Goal: Transaction & Acquisition: Purchase product/service

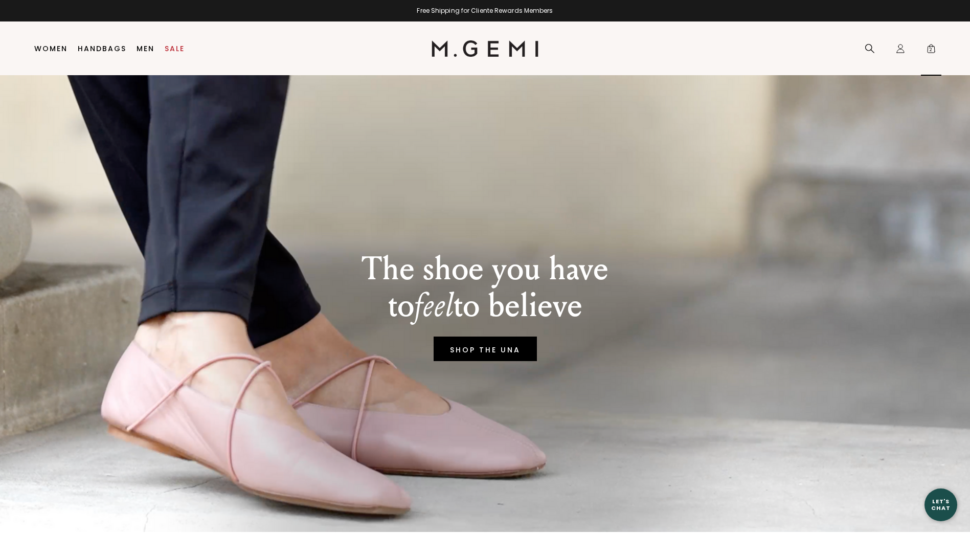
click at [928, 54] on span "2" at bounding box center [931, 50] width 10 height 10
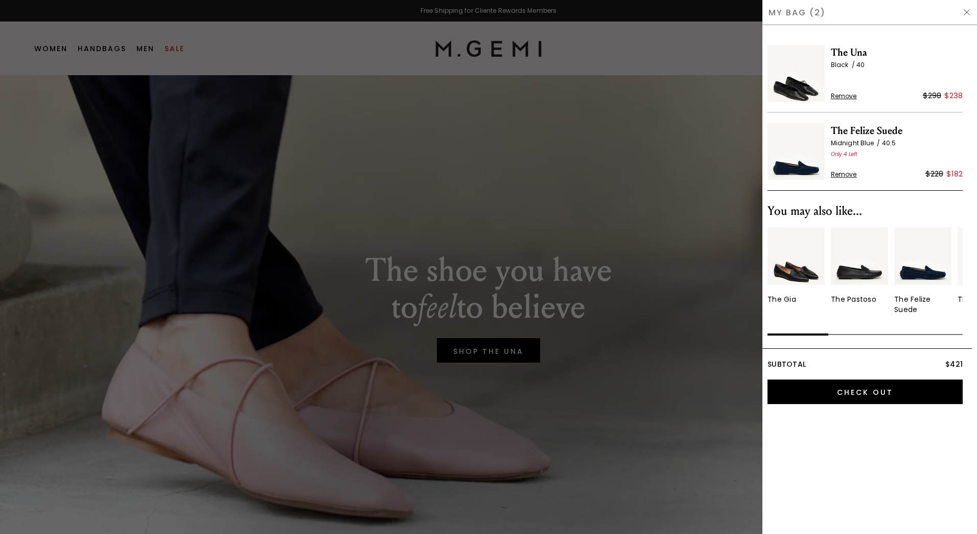
click at [846, 174] on span "Remove" at bounding box center [844, 174] width 26 height 8
click at [797, 76] on img at bounding box center [796, 72] width 57 height 57
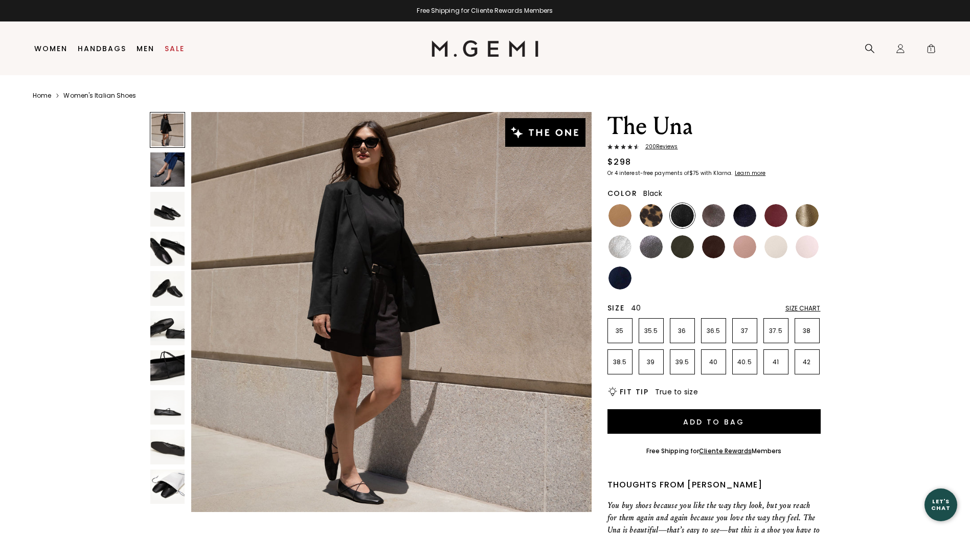
click at [717, 363] on p "40" at bounding box center [713, 362] width 24 height 8
click at [170, 173] on img at bounding box center [167, 169] width 35 height 35
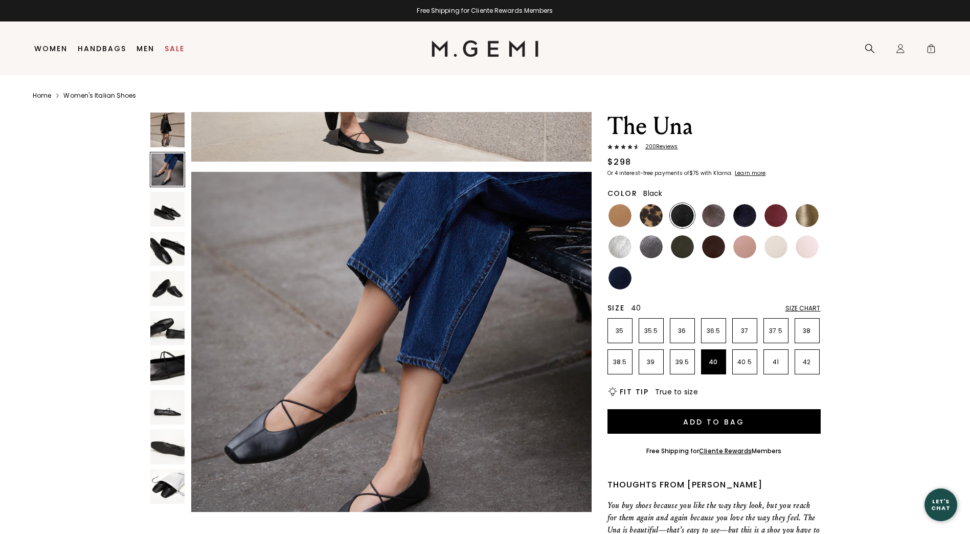
scroll to position [402, 0]
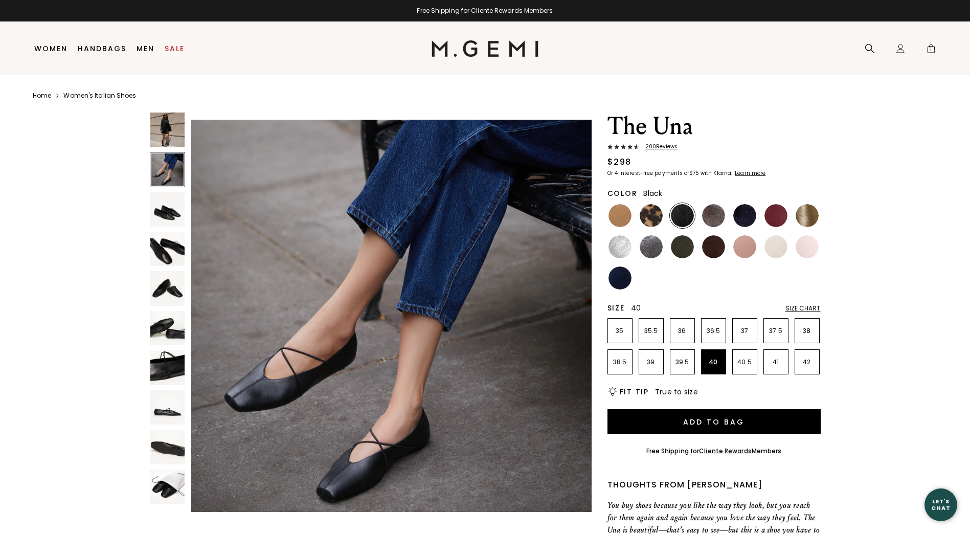
click at [167, 213] on img at bounding box center [167, 209] width 35 height 35
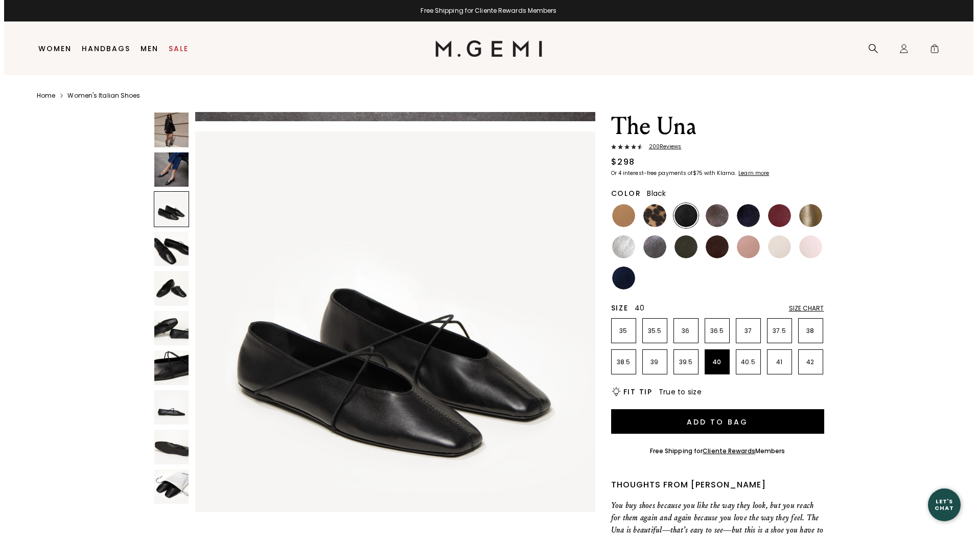
scroll to position [805, 0]
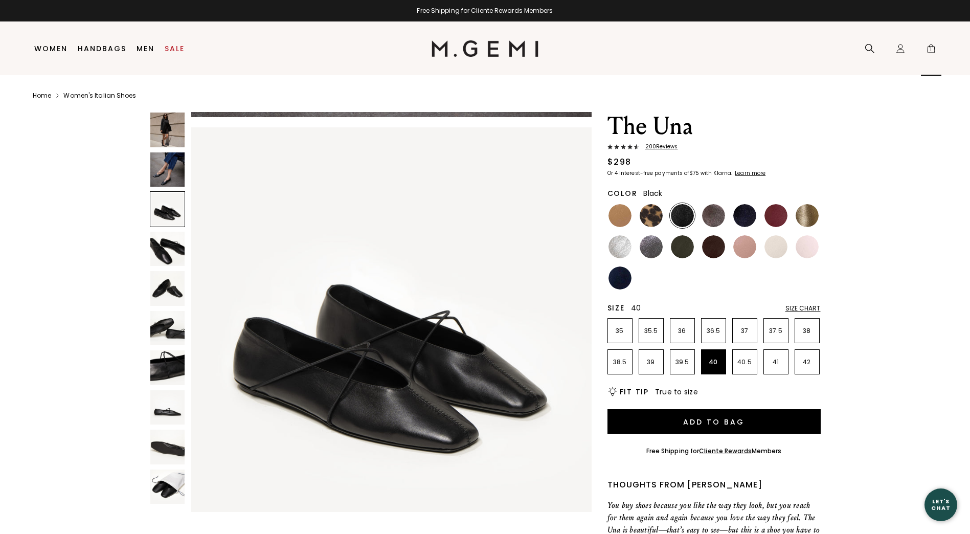
click at [922, 51] on div "Icons/20x20/bag@2x 1" at bounding box center [931, 49] width 20 height 54
click at [930, 49] on span "1" at bounding box center [931, 50] width 10 height 10
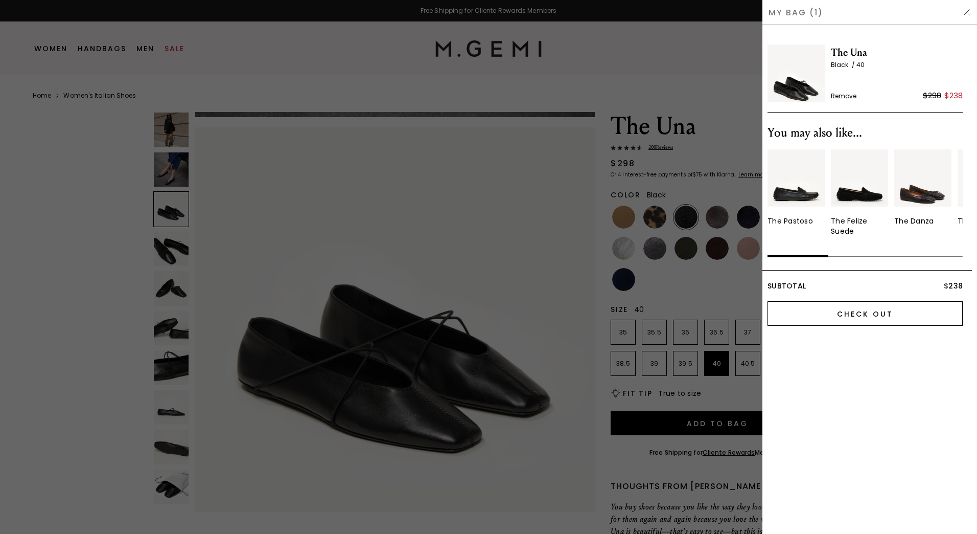
click at [876, 313] on input "Check Out" at bounding box center [865, 313] width 195 height 25
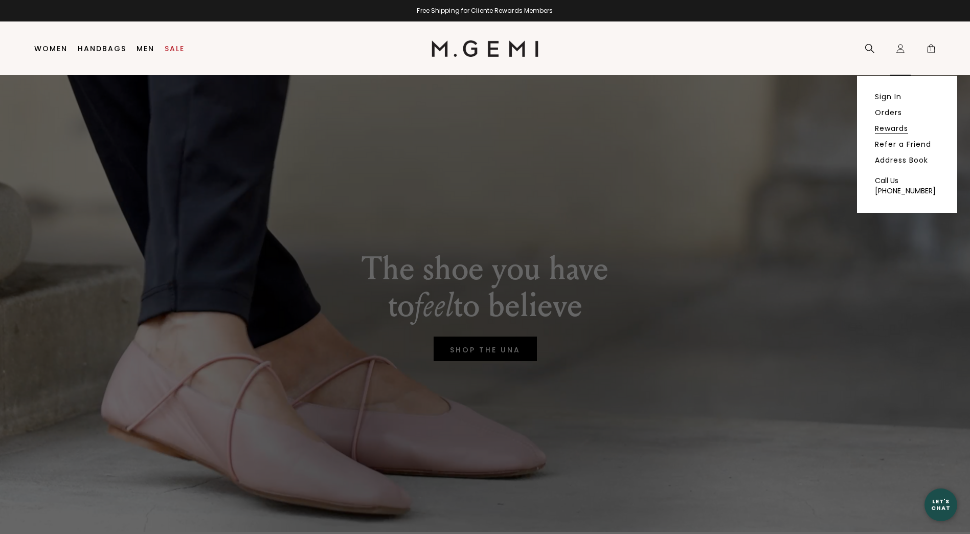
click at [892, 124] on link "Rewards" at bounding box center [891, 128] width 33 height 9
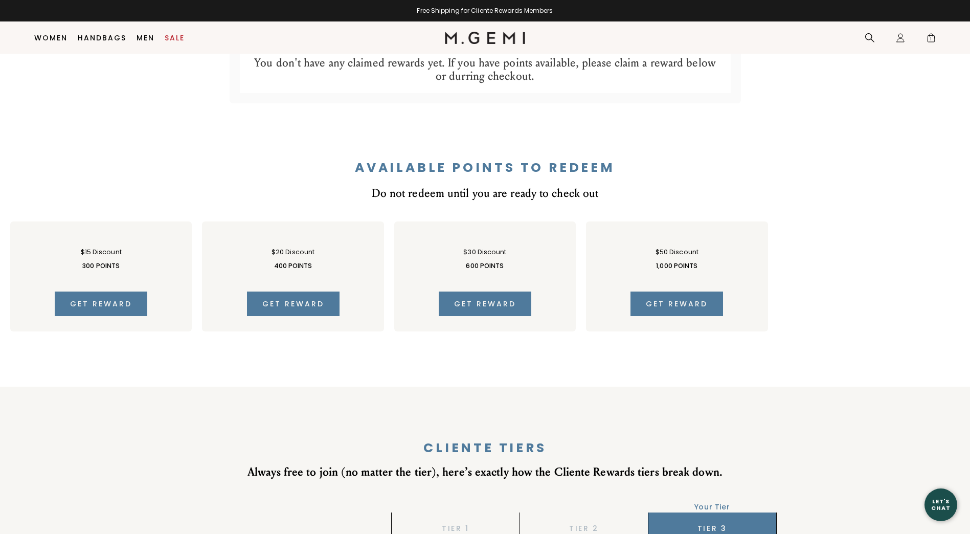
scroll to position [540, 0]
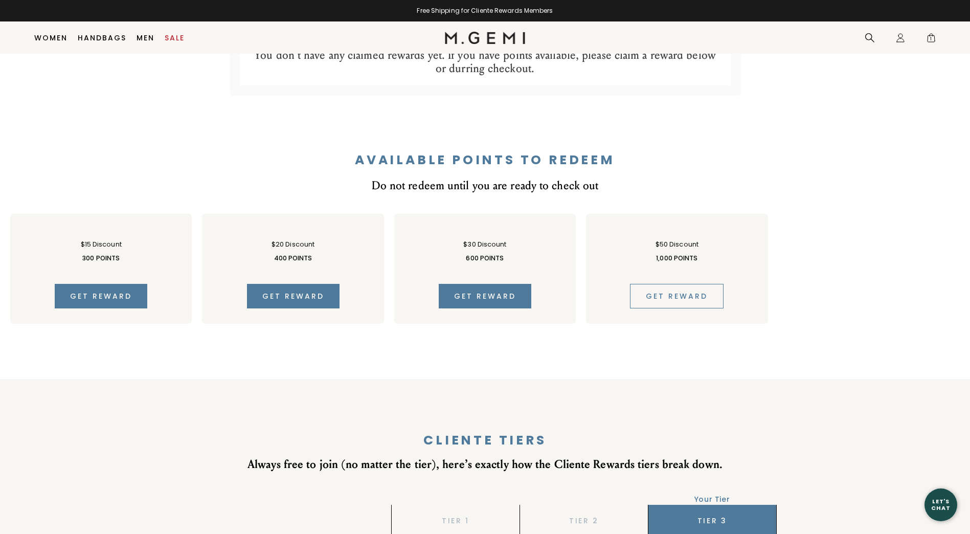
click at [674, 297] on span "Get reward" at bounding box center [677, 296] width 62 height 10
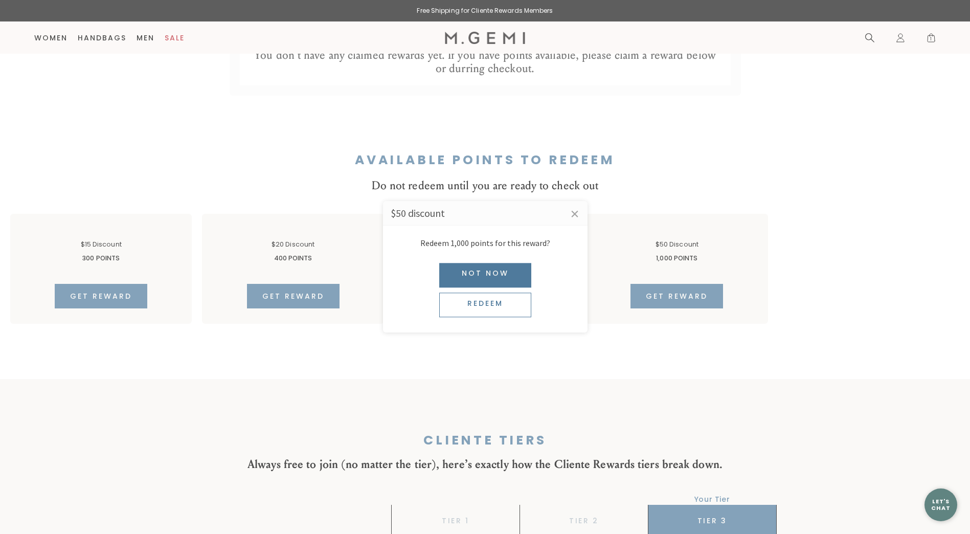
click at [488, 306] on div "Redeem" at bounding box center [485, 305] width 92 height 25
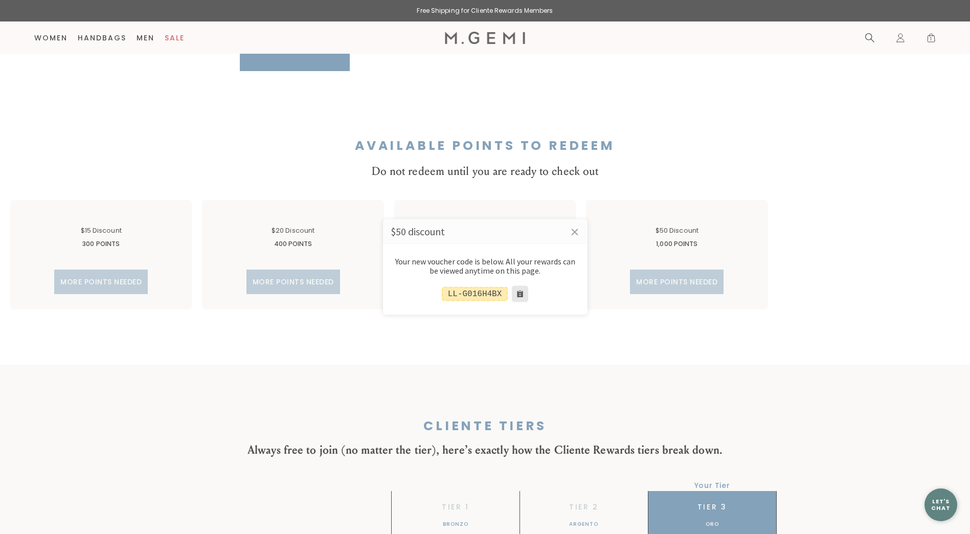
click at [513, 296] on button at bounding box center [520, 293] width 16 height 16
click at [576, 231] on link "×" at bounding box center [575, 232] width 26 height 26
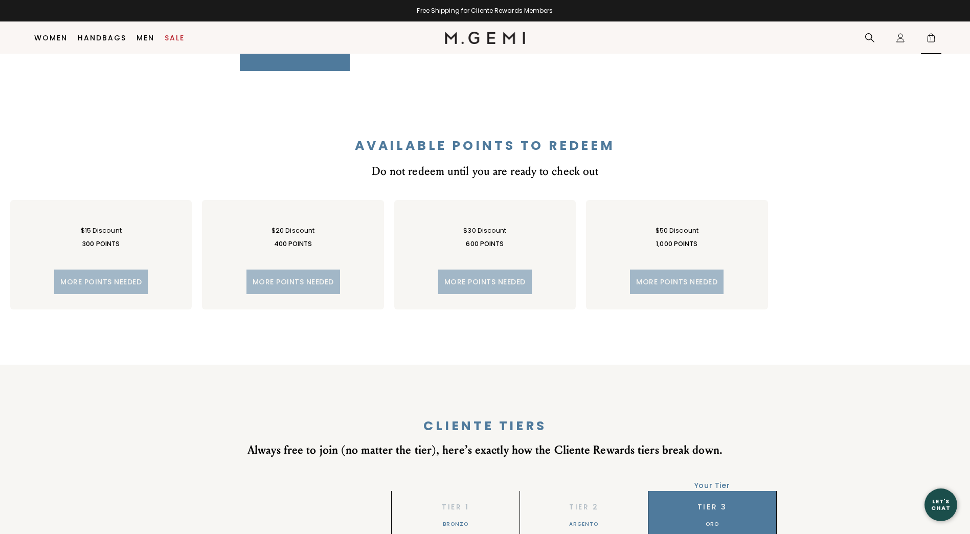
click at [929, 39] on span "1" at bounding box center [931, 40] width 10 height 10
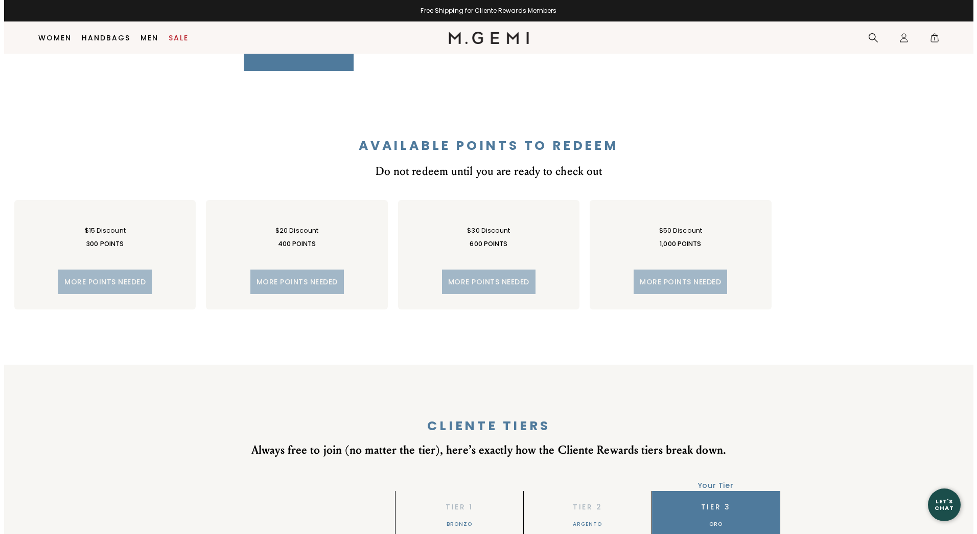
scroll to position [0, 0]
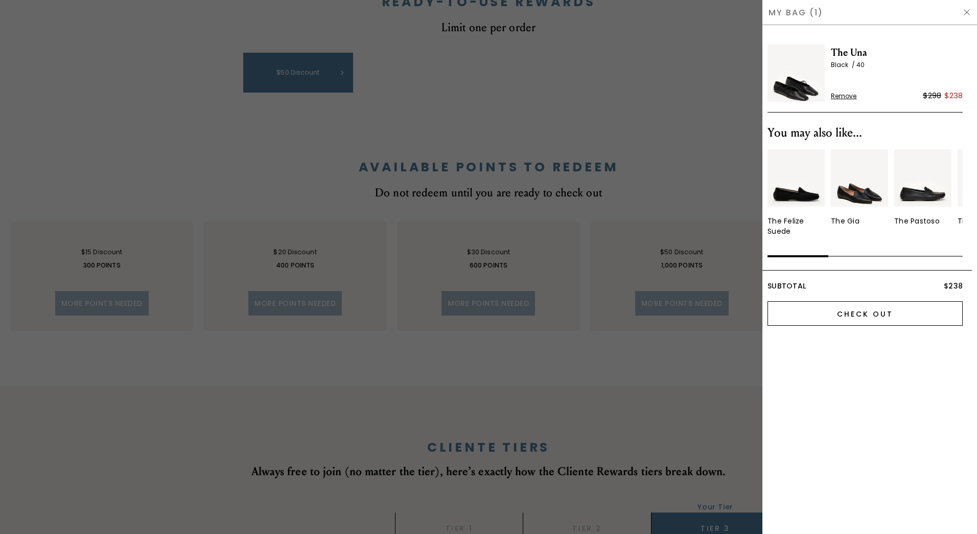
click at [837, 320] on input "Check Out" at bounding box center [865, 313] width 195 height 25
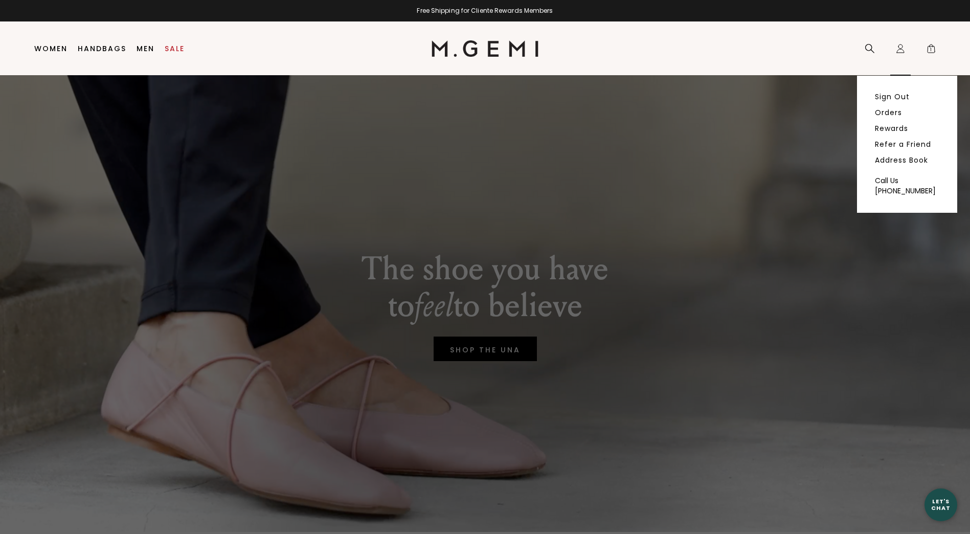
click at [900, 49] on icon "Icons/20x20/profile@2x" at bounding box center [900, 48] width 10 height 10
click at [891, 126] on link "Rewards" at bounding box center [891, 128] width 33 height 9
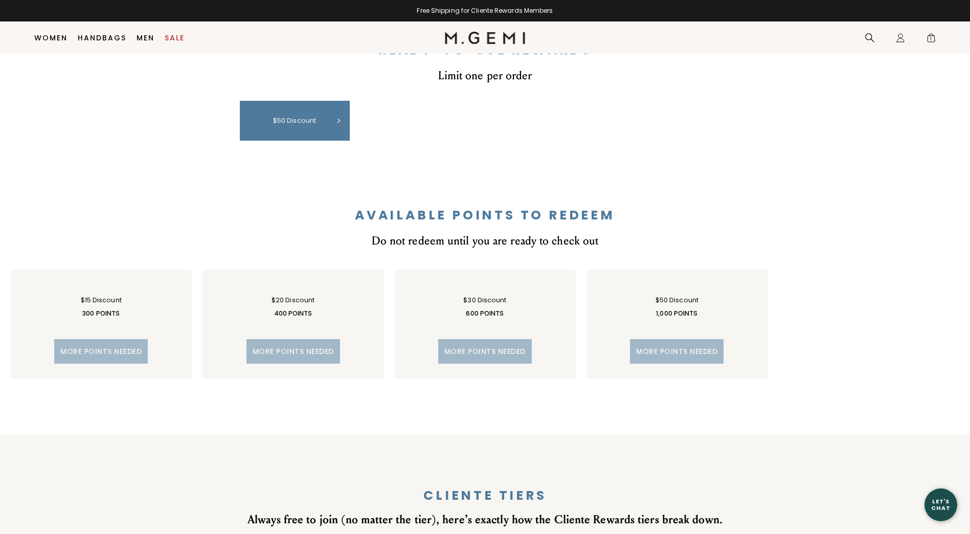
scroll to position [490, 0]
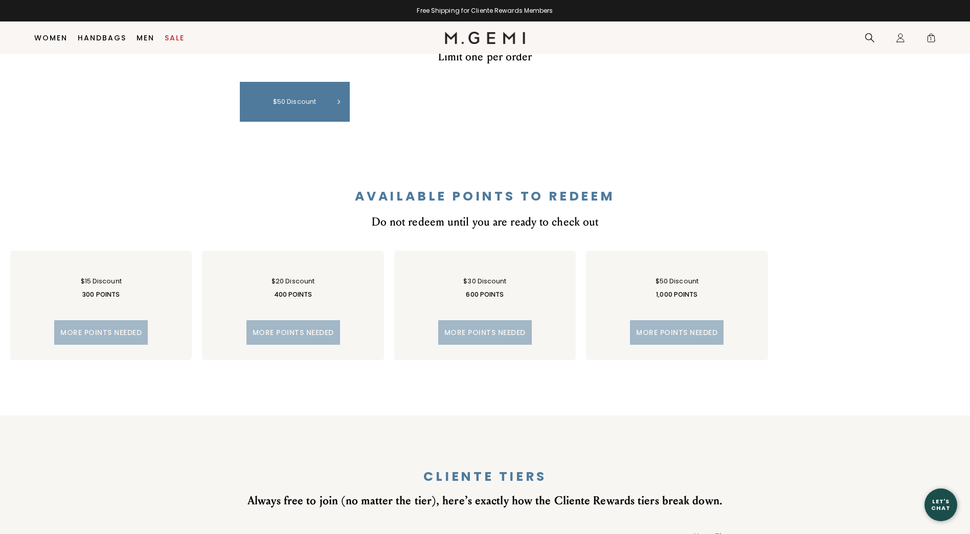
drag, startPoint x: 332, startPoint y: 101, endPoint x: 304, endPoint y: 175, distance: 78.6
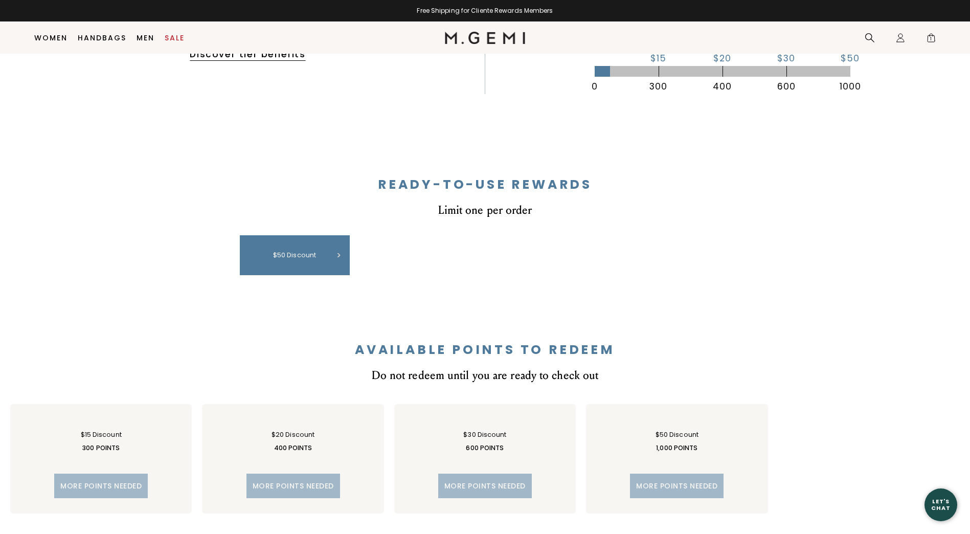
scroll to position [0, 0]
click at [932, 40] on span "1" at bounding box center [931, 40] width 10 height 10
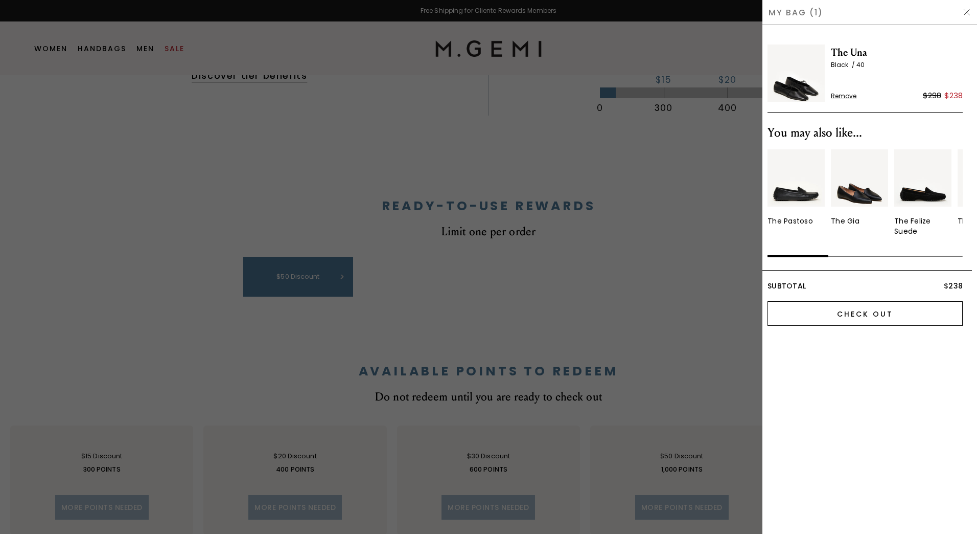
click at [860, 313] on input "Check Out" at bounding box center [865, 313] width 195 height 25
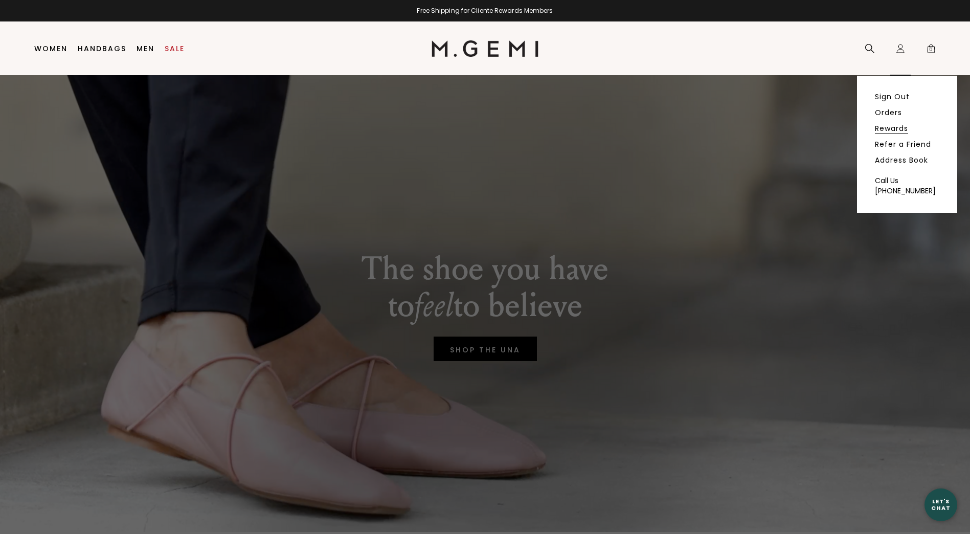
click at [885, 129] on link "Rewards" at bounding box center [891, 128] width 33 height 9
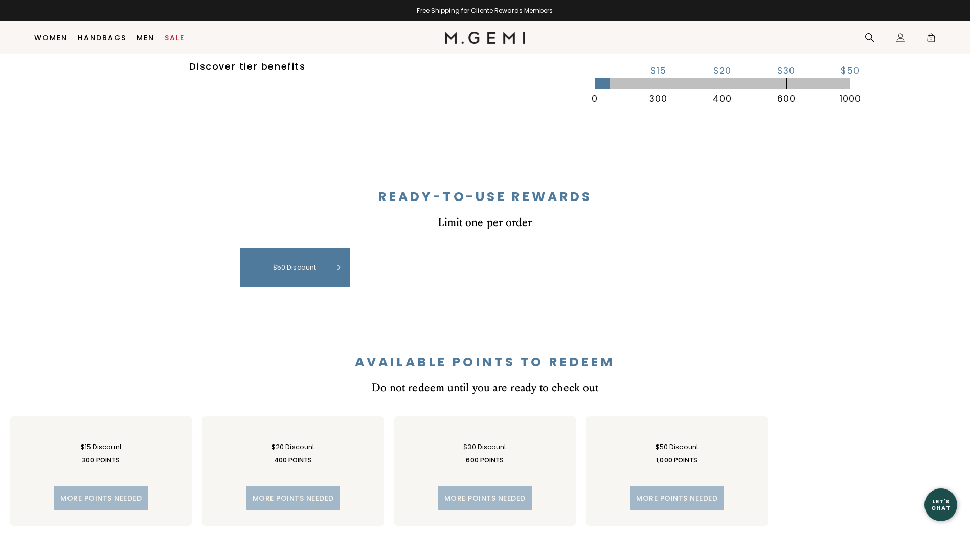
scroll to position [285, 0]
